Goal: Find specific page/section: Find specific page/section

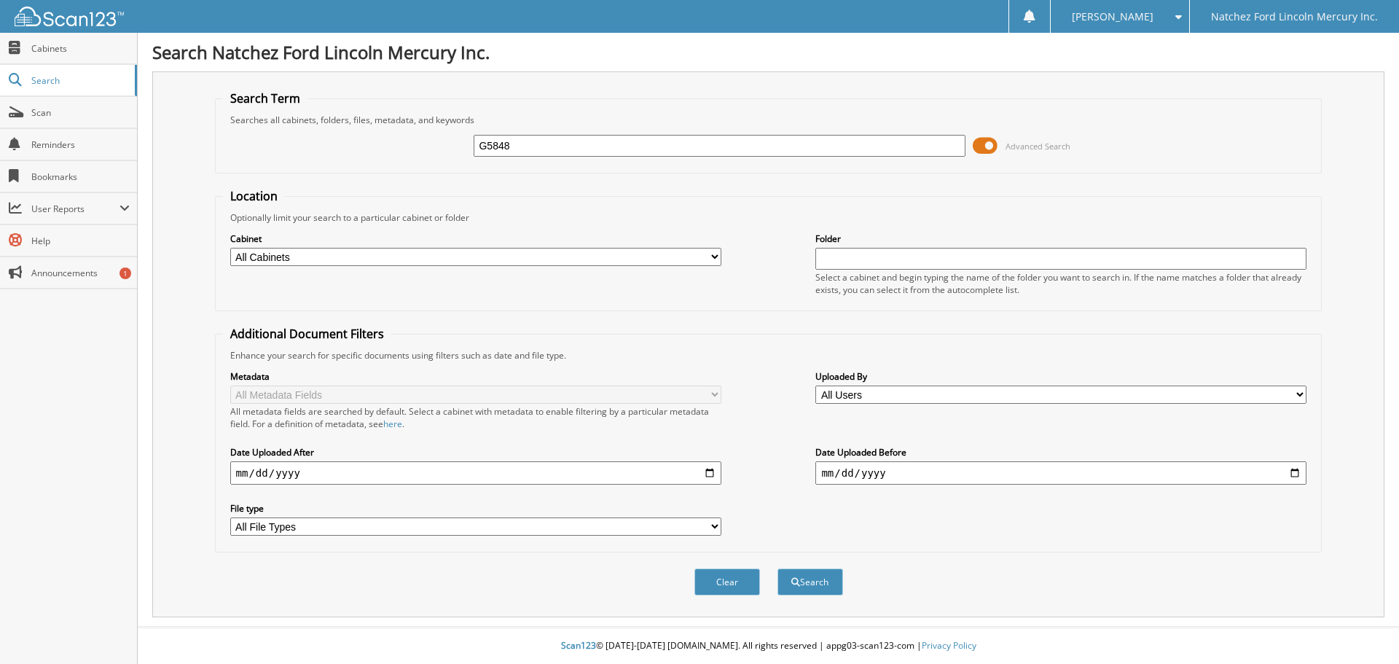
type input "G5848"
click at [777, 568] on button "Search" at bounding box center [810, 581] width 66 height 27
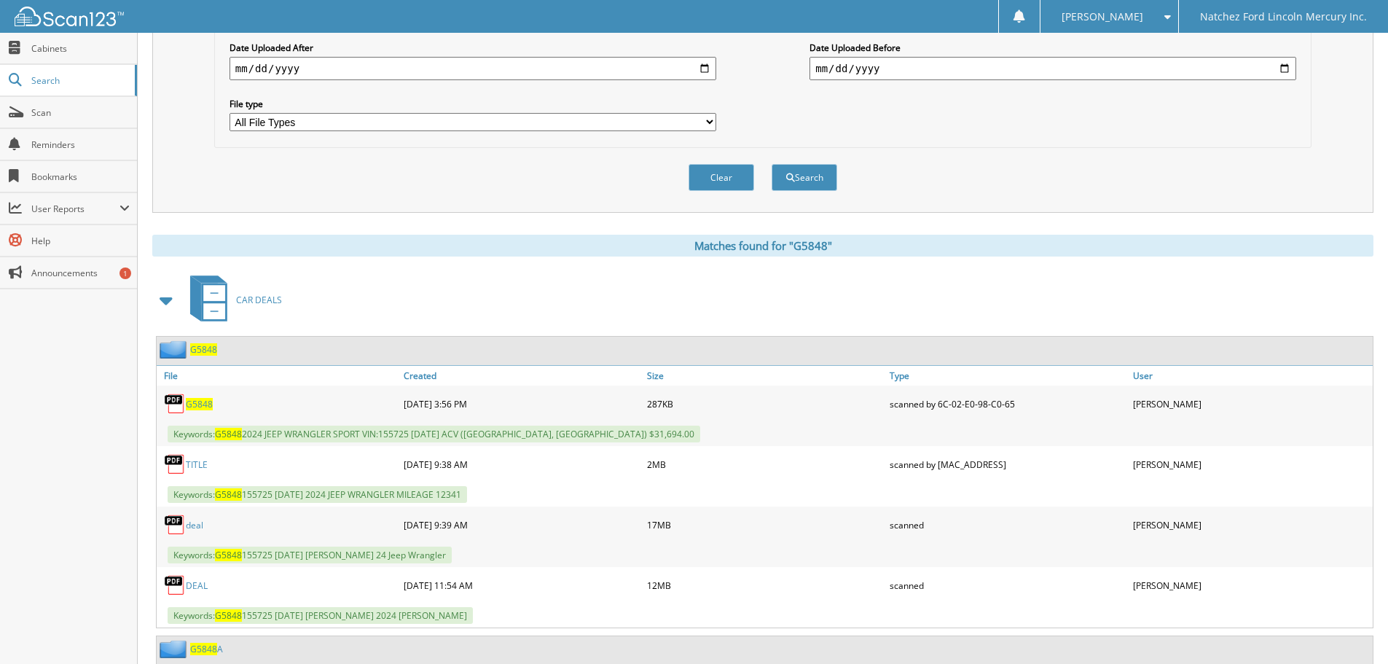
scroll to position [437, 0]
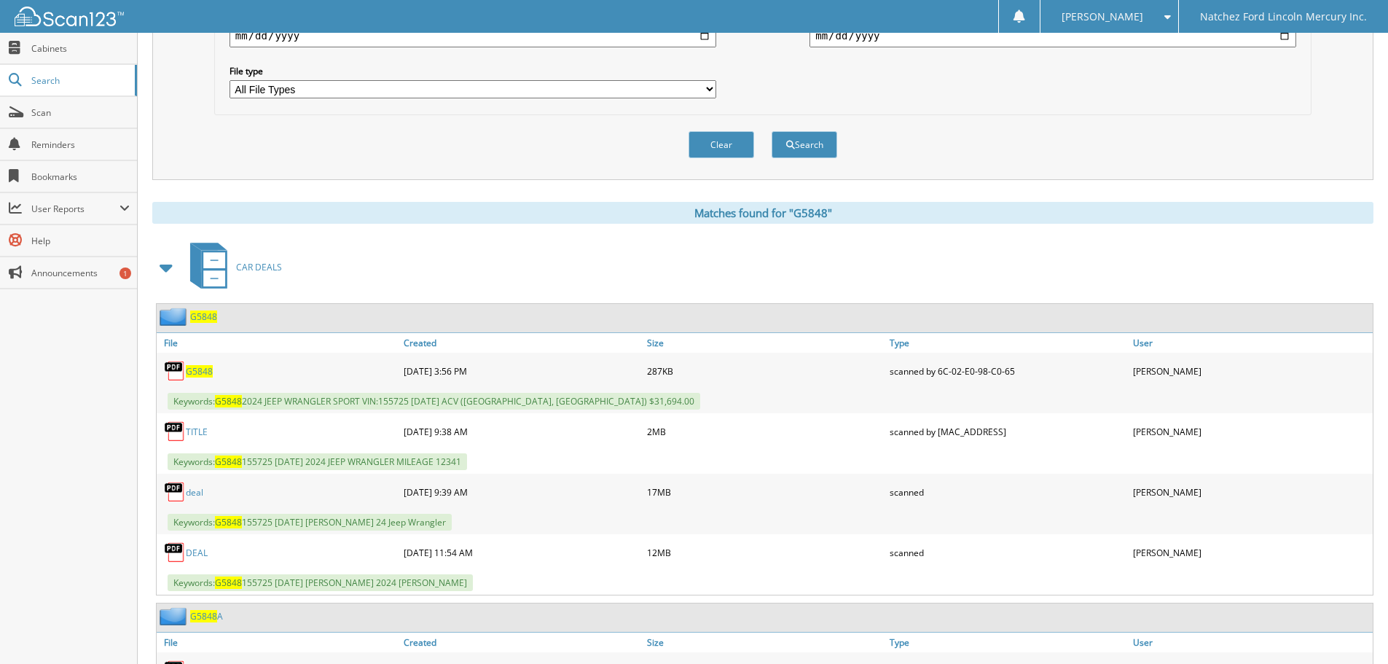
click at [194, 497] on link "deal" at bounding box center [194, 492] width 17 height 12
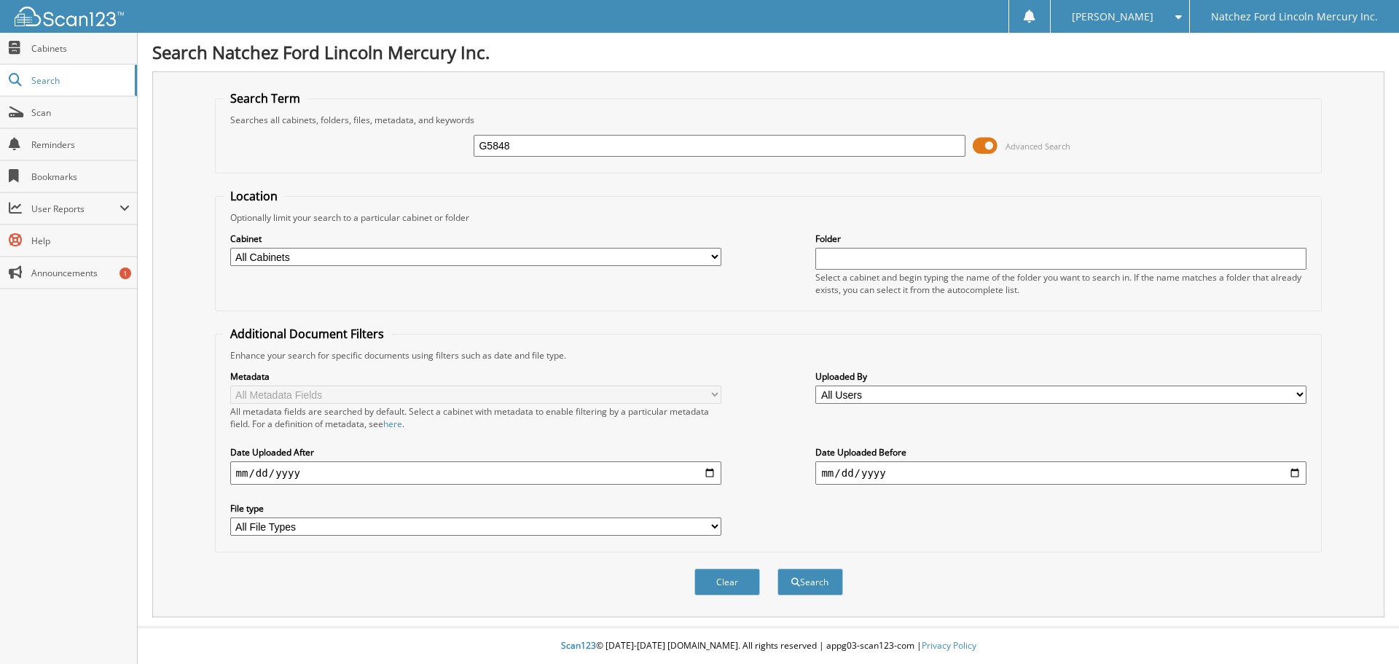
type input "G5848"
click at [777, 568] on button "Search" at bounding box center [810, 581] width 66 height 27
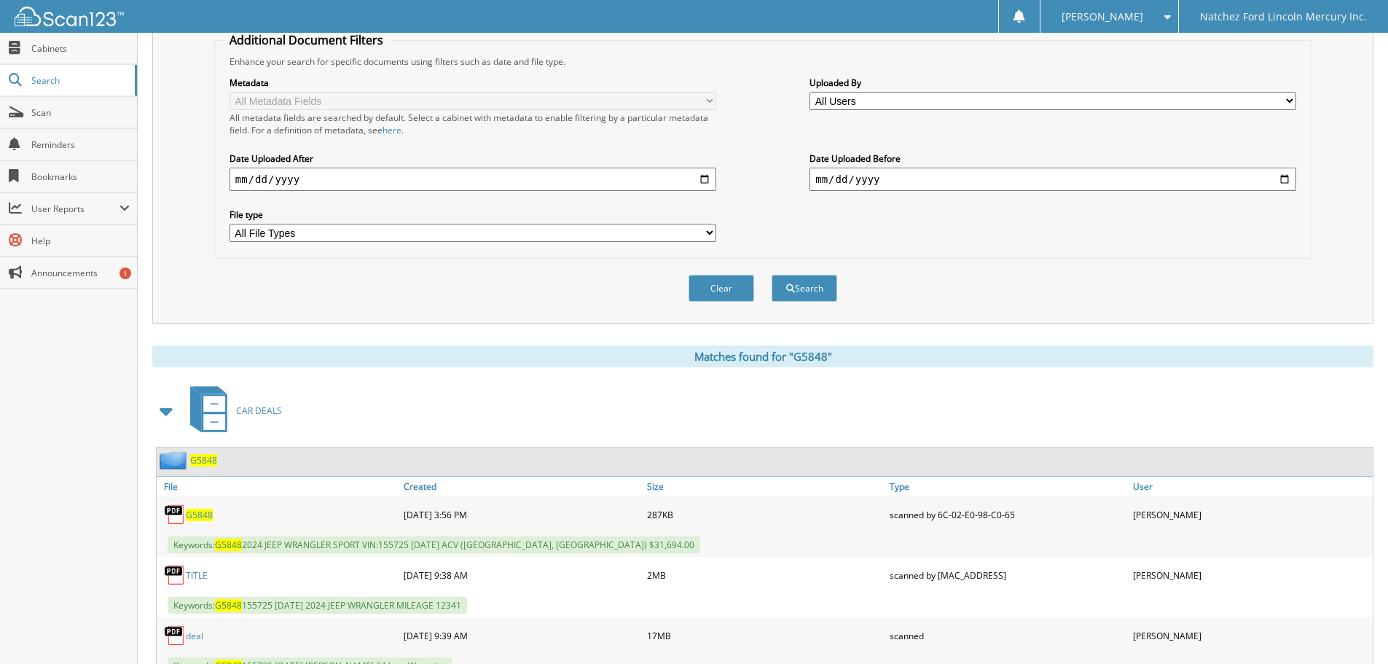
scroll to position [364, 0]
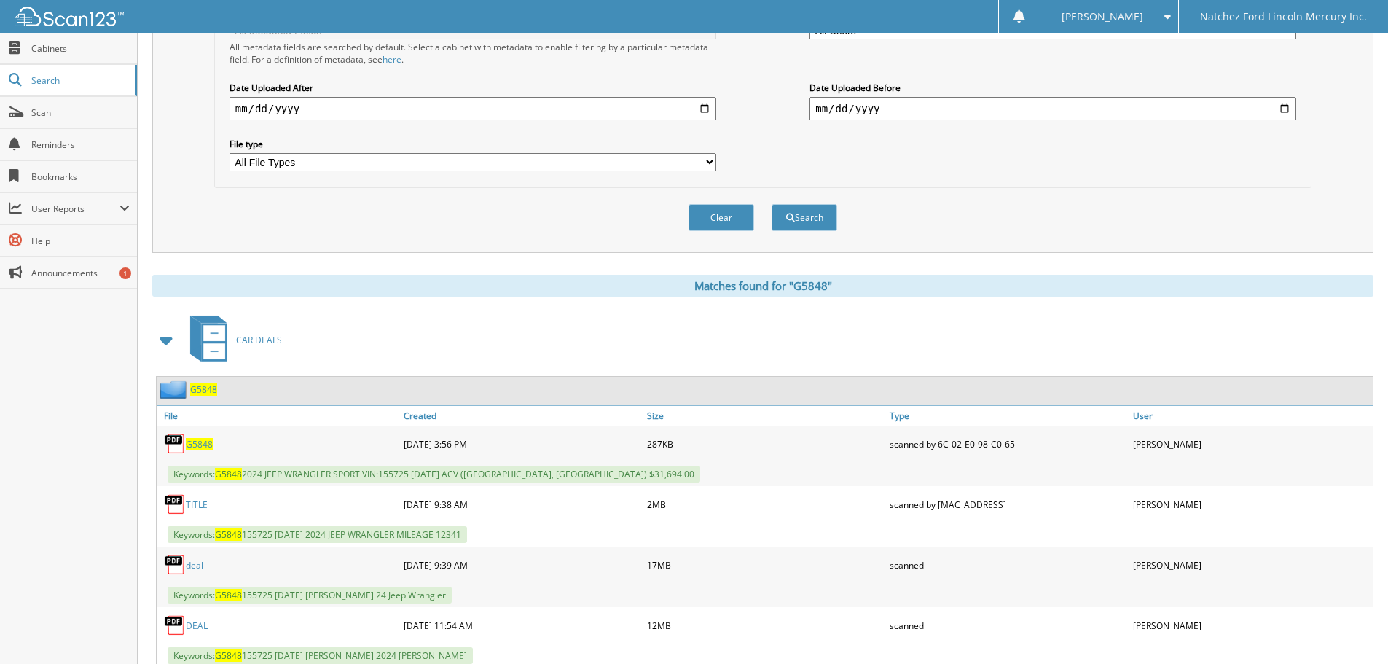
click at [193, 562] on link "deal" at bounding box center [194, 565] width 17 height 12
